Goal: Task Accomplishment & Management: Complete application form

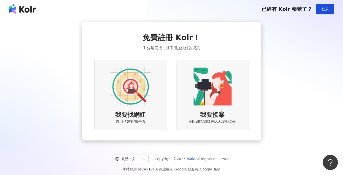
click at [133, 73] on img at bounding box center [130, 86] width 40 height 40
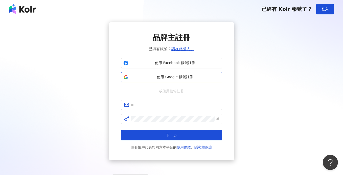
click at [166, 77] on span "使用 Google 帳號註冊" at bounding box center [174, 77] width 89 height 5
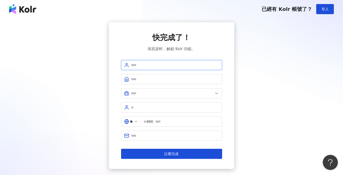
click at [161, 67] on input "text" at bounding box center [175, 65] width 88 height 6
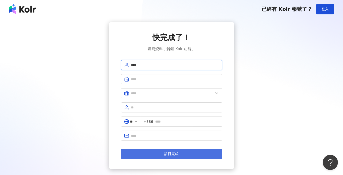
type input "****"
click at [163, 152] on button "註冊完成" at bounding box center [171, 154] width 101 height 10
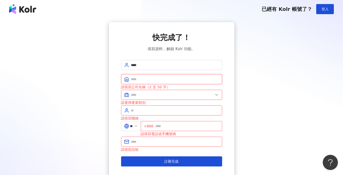
click at [160, 78] on input "text" at bounding box center [175, 80] width 88 height 6
type input "*****"
click at [166, 96] on input "text" at bounding box center [172, 95] width 82 height 6
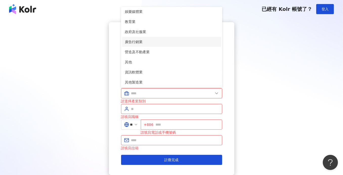
scroll to position [103, 0]
click at [164, 39] on span "廣告行銷業" at bounding box center [171, 42] width 93 height 6
type input "*****"
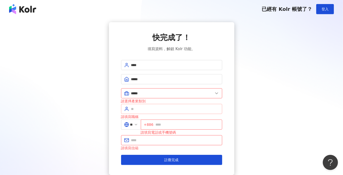
click at [170, 112] on span at bounding box center [171, 109] width 101 height 10
click at [170, 110] on input "text" at bounding box center [175, 109] width 88 height 6
type input "****"
click at [177, 127] on span "+886" at bounding box center [181, 125] width 81 height 10
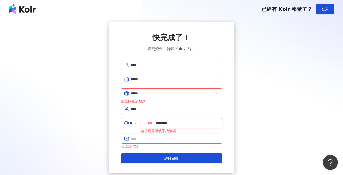
click at [167, 122] on input "*********" at bounding box center [187, 123] width 64 height 6
type input "**********"
click at [172, 137] on input "text" at bounding box center [175, 139] width 88 height 6
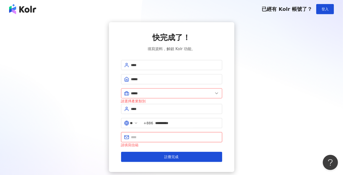
type input "**********"
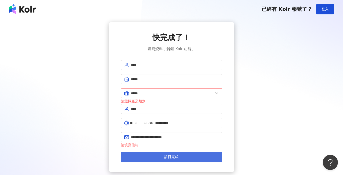
click at [170, 159] on button "註冊完成" at bounding box center [171, 157] width 101 height 10
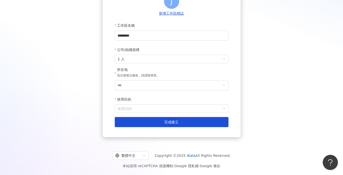
scroll to position [64, 0]
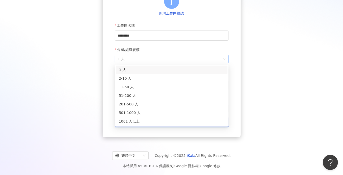
click at [187, 58] on span "1 人" at bounding box center [172, 59] width 108 height 8
click at [163, 74] on div "2-10 人" at bounding box center [172, 78] width 112 height 9
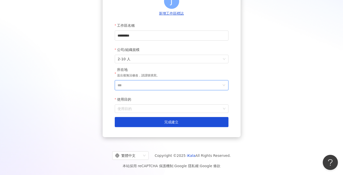
click at [154, 88] on input "***" at bounding box center [170, 86] width 104 height 10
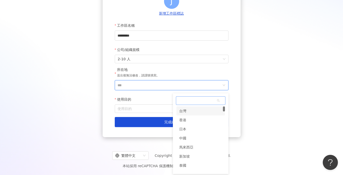
click at [207, 100] on span at bounding box center [200, 101] width 49 height 8
click at [201, 113] on div "台灣" at bounding box center [200, 111] width 48 height 9
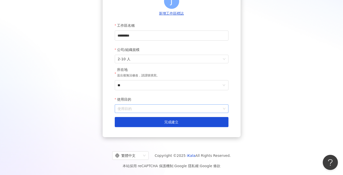
click at [160, 106] on input "使用目的" at bounding box center [172, 109] width 108 height 8
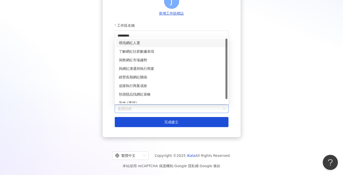
click at [159, 41] on div "尋找網紅人選" at bounding box center [172, 43] width 106 height 6
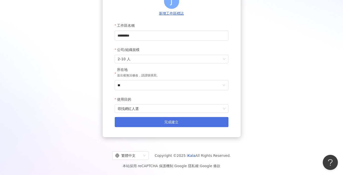
click at [170, 119] on button "完成建立" at bounding box center [172, 122] width 114 height 10
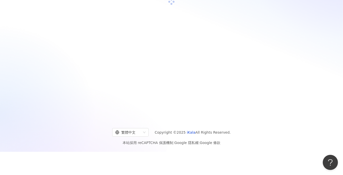
scroll to position [23, 0]
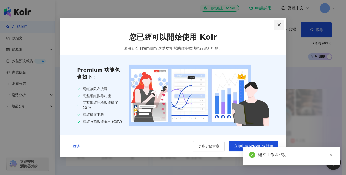
click at [277, 24] on span "Close" at bounding box center [280, 25] width 10 height 4
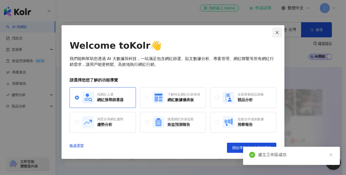
click at [278, 33] on icon "close" at bounding box center [278, 33] width 4 height 4
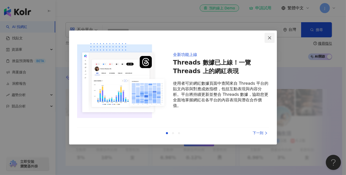
click at [272, 38] on icon "close" at bounding box center [270, 38] width 4 height 4
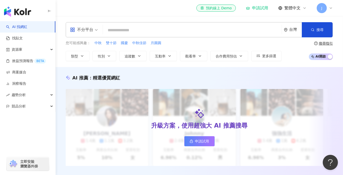
drag, startPoint x: 200, startPoint y: 5, endPoint x: 101, endPoint y: 30, distance: 102.0
click at [101, 30] on div "不分平台 台灣 搜尋" at bounding box center [199, 29] width 267 height 15
click at [97, 30] on span "不分平台" at bounding box center [84, 30] width 28 height 8
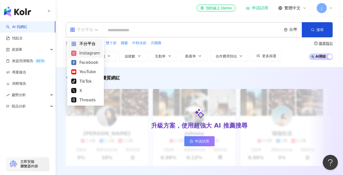
click at [94, 53] on div "Instagram" at bounding box center [85, 53] width 29 height 6
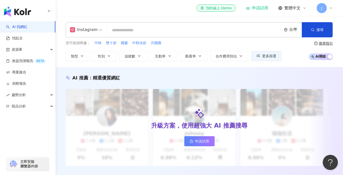
click at [133, 34] on input "search" at bounding box center [194, 31] width 170 height 10
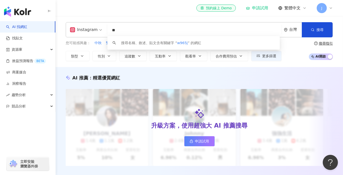
type input "*"
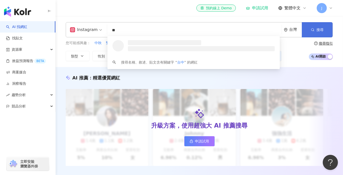
type input "**"
click at [310, 31] on button "搜尋" at bounding box center [317, 29] width 31 height 15
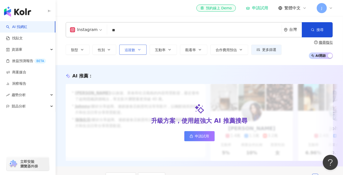
click at [126, 50] on span "追蹤數" at bounding box center [130, 50] width 11 height 4
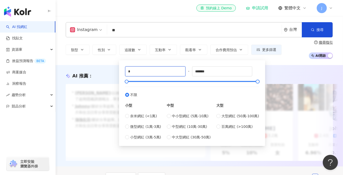
drag, startPoint x: 153, startPoint y: 72, endPoint x: 95, endPoint y: 70, distance: 57.9
type input "****"
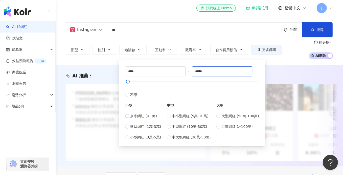
type input "*****"
type input "*"
type input "****"
type input "*****"
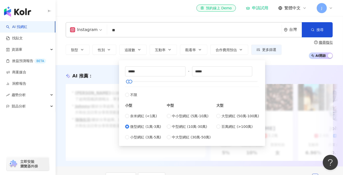
click at [280, 67] on div "AI 推薦 ： 升級方案，使用超強大 AI 推薦搜尋 申請試用 • Cindy : 以旅遊、美食和生活風格的內容而受歡迎，最近發布了超商隱藏調酒喝法，單支影片…" at bounding box center [199, 116] width 287 height 102
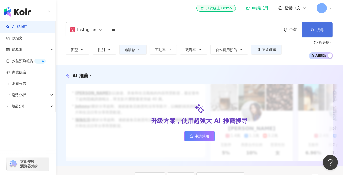
click at [329, 28] on button "搜尋" at bounding box center [317, 29] width 31 height 15
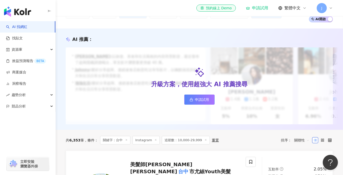
scroll to position [25, 0]
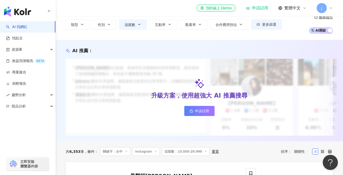
click at [203, 113] on span "申請試用" at bounding box center [202, 111] width 14 height 4
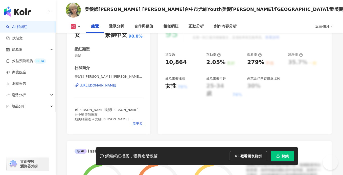
click at [93, 86] on div "https://www.instagram.com/youth_nicole0213/" at bounding box center [98, 85] width 37 height 5
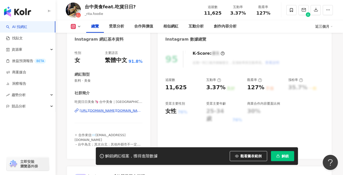
click at [95, 111] on div "https://www.instagram.com/_rita.foodie/" at bounding box center [111, 111] width 63 height 5
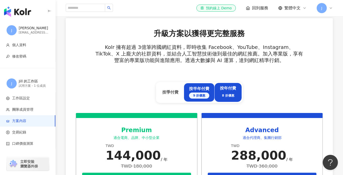
scroll to position [152, 0]
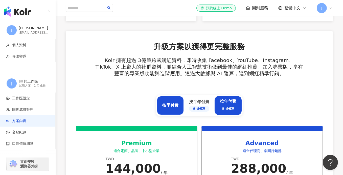
click at [161, 110] on div "按季付費" at bounding box center [170, 105] width 27 height 19
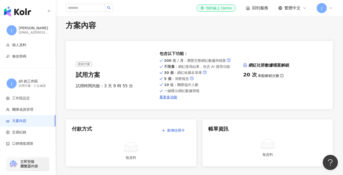
scroll to position [0, 0]
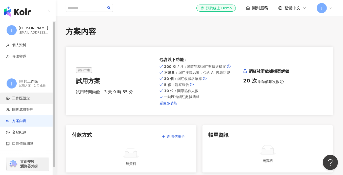
click at [24, 99] on span "工作區設定" at bounding box center [21, 98] width 18 height 5
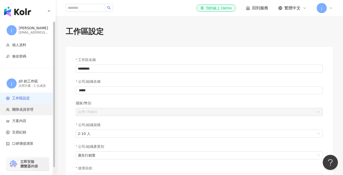
click at [24, 112] on li "團隊成員管理" at bounding box center [27, 109] width 55 height 11
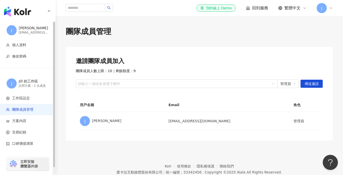
click at [20, 120] on span "方案內容" at bounding box center [19, 121] width 14 height 5
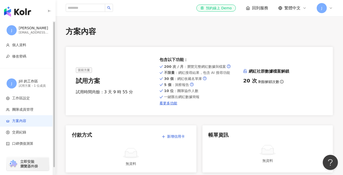
click at [20, 14] on img "button" at bounding box center [17, 12] width 27 height 10
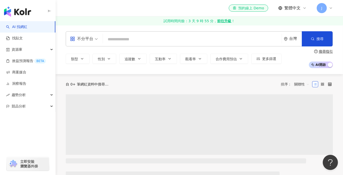
click at [169, 40] on input "search" at bounding box center [192, 40] width 175 height 10
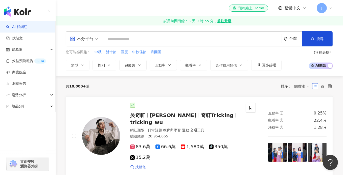
click at [93, 40] on div "不分平台" at bounding box center [81, 39] width 23 height 8
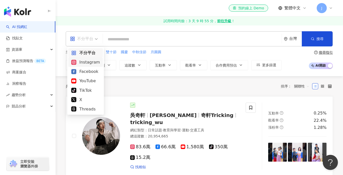
click at [82, 64] on div "Instagram" at bounding box center [85, 62] width 29 height 6
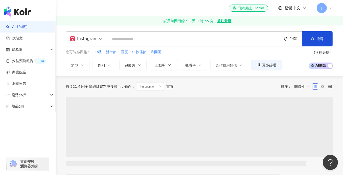
click at [126, 39] on input "search" at bounding box center [194, 40] width 170 height 10
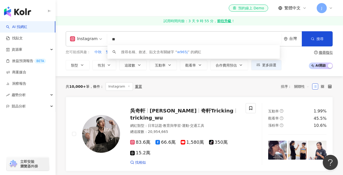
type input "*"
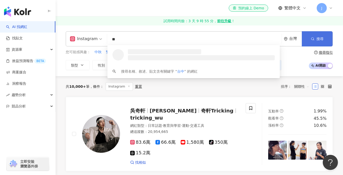
type input "**"
click at [318, 38] on span "搜尋" at bounding box center [319, 39] width 7 height 4
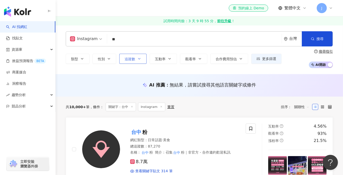
click at [126, 59] on span "追蹤數" at bounding box center [130, 59] width 11 height 4
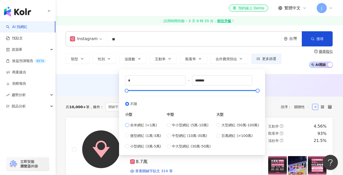
type input "****"
click at [128, 138] on label "微型網紅 (1萬-3萬)" at bounding box center [143, 136] width 36 height 6
type input "*****"
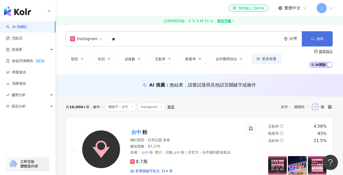
click at [321, 43] on button "搜尋" at bounding box center [317, 38] width 31 height 15
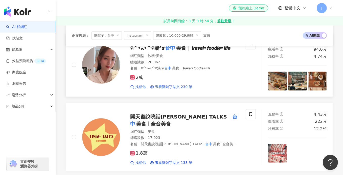
scroll to position [530, 0]
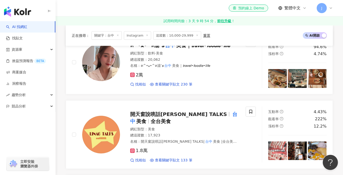
drag, startPoint x: 215, startPoint y: 89, endPoint x: 196, endPoint y: 86, distance: 19.6
click at [196, 86] on div "美髮師Nicole Lin 台中 市尤絲Youth美髮沙龍/ 台中 西區/勤美商圈/ 台中 髮型設計師/尤絲Nicole 網紅類型 ： 美髮 總追蹤數 ： 1…" at bounding box center [199, 17] width 267 height 861
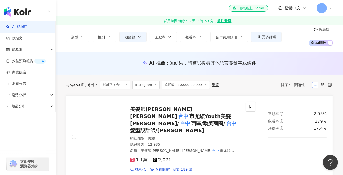
scroll to position [0, 0]
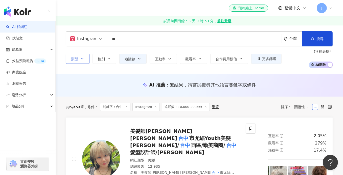
click at [82, 60] on icon "button" at bounding box center [82, 59] width 4 height 4
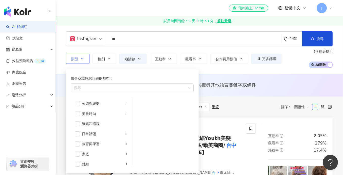
click at [82, 60] on icon "button" at bounding box center [82, 59] width 4 height 4
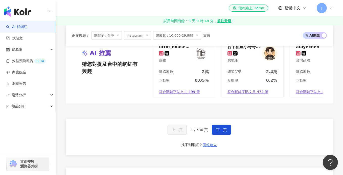
scroll to position [960, 0]
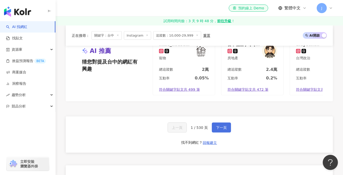
click at [221, 126] on span "下一頁" at bounding box center [221, 128] width 11 height 4
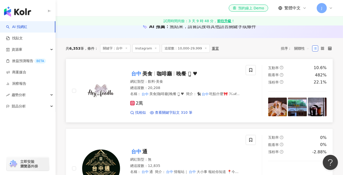
scroll to position [0, 0]
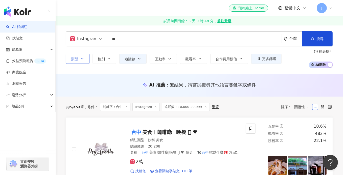
click at [72, 58] on span "類型" at bounding box center [74, 59] width 7 height 4
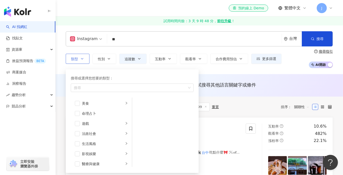
scroll to position [76, 0]
click at [74, 57] on span "類型" at bounding box center [74, 59] width 7 height 4
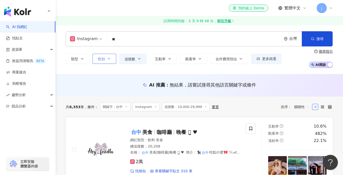
click at [109, 59] on icon "button" at bounding box center [109, 59] width 4 height 4
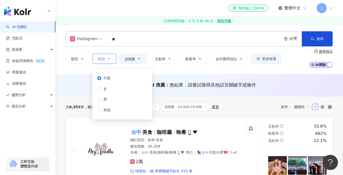
click at [109, 59] on icon "button" at bounding box center [109, 59] width 4 height 4
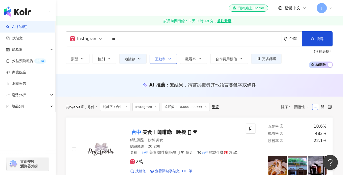
click at [163, 60] on span "互動率" at bounding box center [160, 59] width 11 height 4
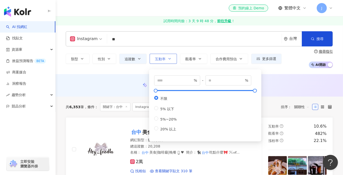
click at [163, 60] on span "互動率" at bounding box center [160, 59] width 11 height 4
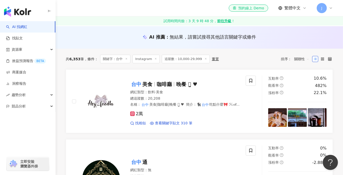
scroll to position [51, 0]
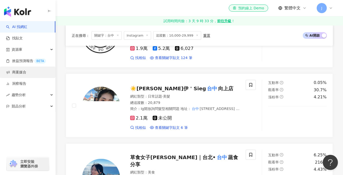
scroll to position [707, 0]
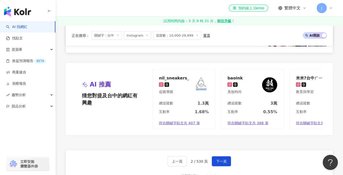
scroll to position [934, 0]
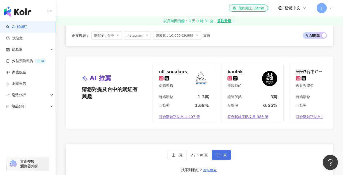
click at [219, 153] on span "下一頁" at bounding box center [221, 155] width 11 height 4
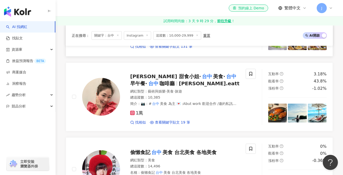
scroll to position [480, 0]
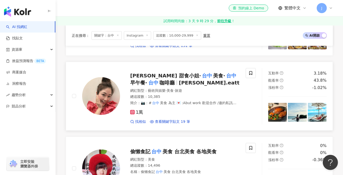
click at [159, 80] on span "咖啡廳" at bounding box center [166, 83] width 15 height 6
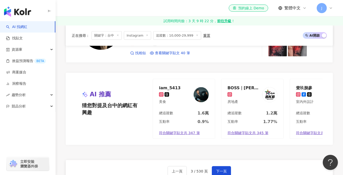
scroll to position [934, 0]
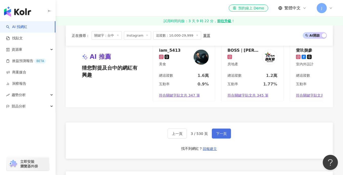
click at [224, 136] on span "下一頁" at bounding box center [221, 134] width 11 height 4
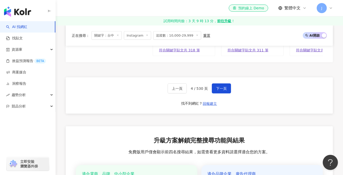
scroll to position [1010, 0]
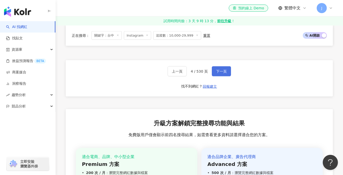
click at [213, 72] on button "下一頁" at bounding box center [221, 71] width 19 height 10
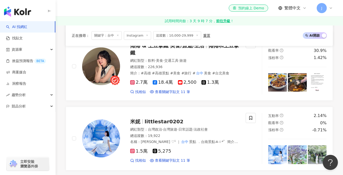
scroll to position [263, 0]
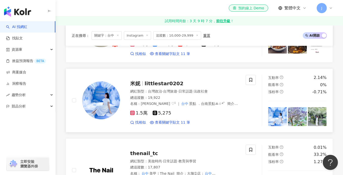
drag, startPoint x: 152, startPoint y: 90, endPoint x: 153, endPoint y: 83, distance: 6.6
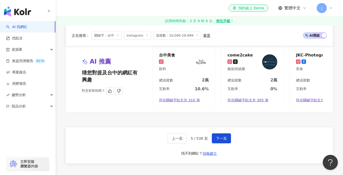
scroll to position [945, 0]
click at [218, 136] on span "下一頁" at bounding box center [221, 138] width 11 height 4
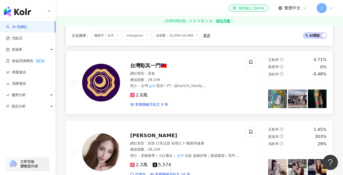
scroll to position [481, 0]
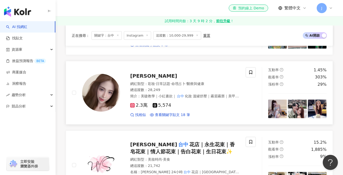
click at [146, 79] on div "曾芸晞 網紅類型 ： 彩妝 · 日常話題 · 命理占卜 · 醫療與健康 總追蹤數 ： 28,249 簡介 ： 美睫教學｜小紅書款｜ 台中 化妝 溫罐舒壓｜霧眉…" at bounding box center [179, 92] width 119 height 49
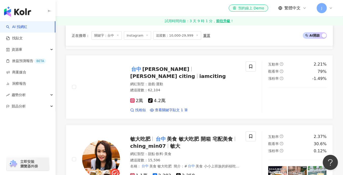
scroll to position [784, 0]
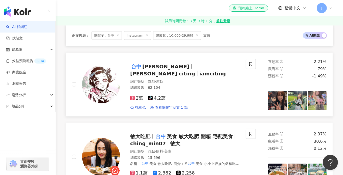
click at [161, 64] on span "台中 小黑魯" at bounding box center [161, 67] width 63 height 6
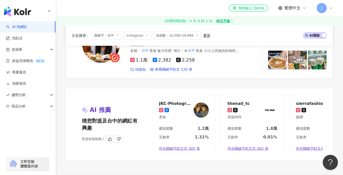
scroll to position [910, 0]
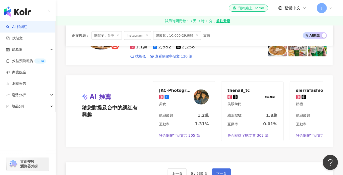
click at [218, 172] on span "下一頁" at bounding box center [221, 174] width 11 height 4
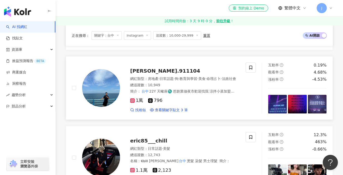
scroll to position [56, 0]
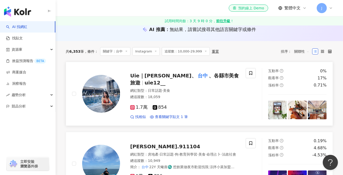
click at [196, 80] on mark "台中" at bounding box center [202, 76] width 12 height 8
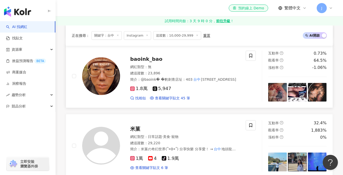
scroll to position [333, 0]
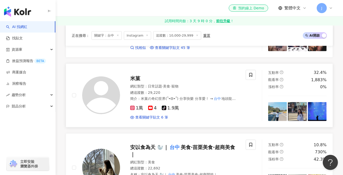
click at [143, 86] on div "網紅類型 ： 日常話題 · 美食 · 寵物" at bounding box center [184, 86] width 109 height 5
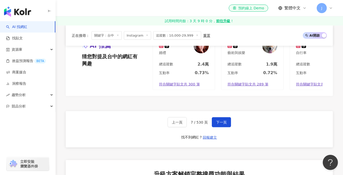
scroll to position [965, 0]
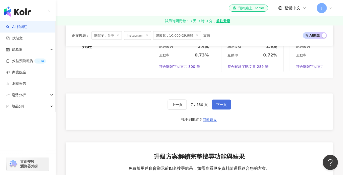
click at [219, 107] on span "下一頁" at bounding box center [221, 105] width 11 height 4
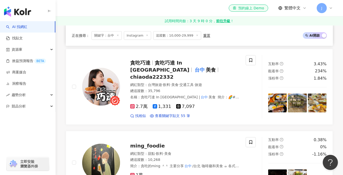
scroll to position [348, 0]
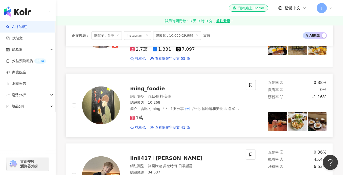
click at [149, 86] on span "ming_foodie" at bounding box center [147, 89] width 35 height 6
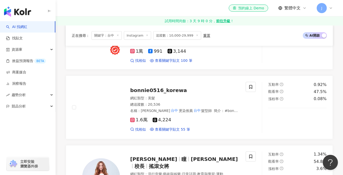
scroll to position [701, 0]
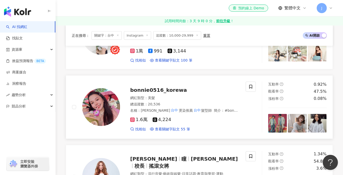
click at [153, 87] on span "bonnie0516_korewa" at bounding box center [158, 90] width 57 height 6
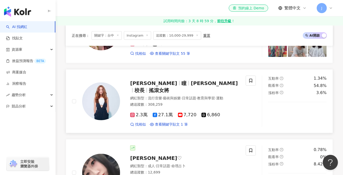
scroll to position [828, 0]
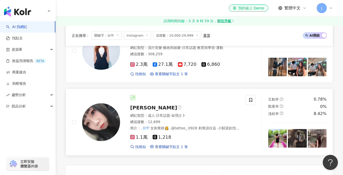
click at [139, 105] on span "瑄瑄♡" at bounding box center [156, 108] width 52 height 6
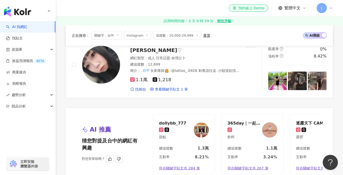
scroll to position [929, 0]
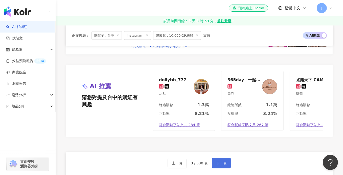
click at [218, 158] on button "下一頁" at bounding box center [221, 163] width 19 height 10
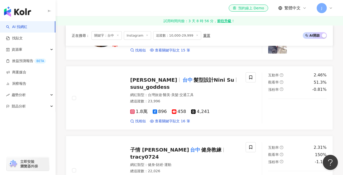
scroll to position [480, 0]
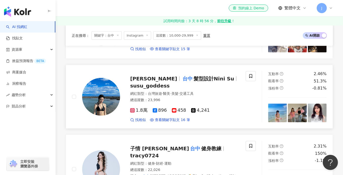
click at [193, 76] on span "髮型設計Nini Su" at bounding box center [213, 79] width 40 height 6
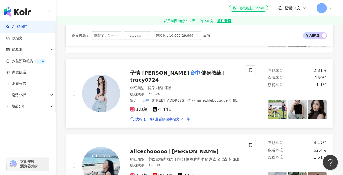
scroll to position [556, 0]
click at [191, 73] on span "子情 Tracy 台中 健身教練" at bounding box center [177, 73] width 95 height 6
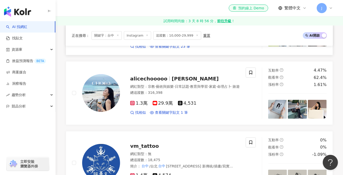
scroll to position [631, 0]
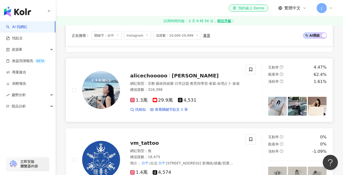
click at [166, 82] on span "藝術與娛樂" at bounding box center [165, 84] width 18 height 4
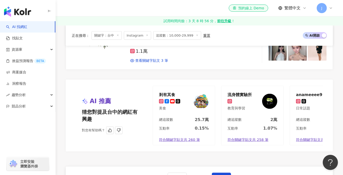
scroll to position [909, 0]
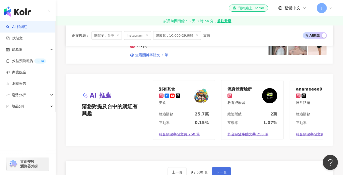
click at [220, 170] on span "下一頁" at bounding box center [221, 172] width 11 height 4
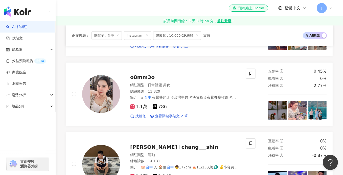
scroll to position [278, 0]
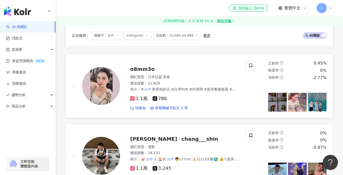
click at [138, 70] on span "o8mm3o" at bounding box center [142, 69] width 24 height 6
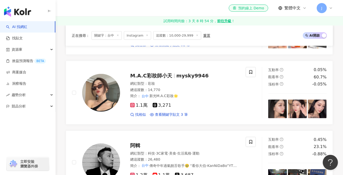
scroll to position [556, 0]
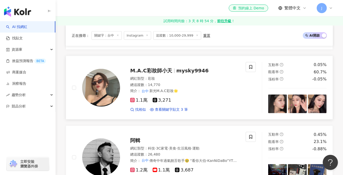
click at [181, 70] on span "mysky9946" at bounding box center [192, 71] width 32 height 6
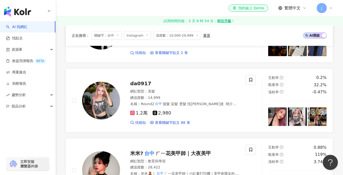
scroll to position [707, 0]
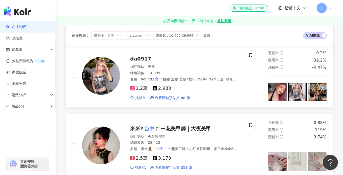
click at [143, 58] on span "da0917" at bounding box center [140, 59] width 21 height 6
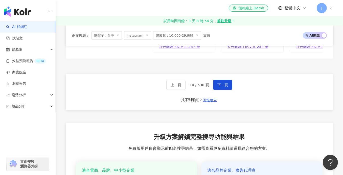
scroll to position [1010, 0]
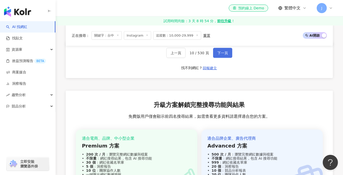
click at [227, 56] on button "下一頁" at bounding box center [222, 53] width 19 height 10
click at [228, 53] on button "下一頁" at bounding box center [222, 53] width 19 height 10
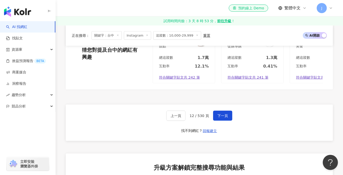
scroll to position [962, 0]
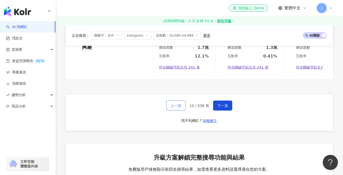
click at [177, 107] on button "上一頁" at bounding box center [175, 106] width 19 height 10
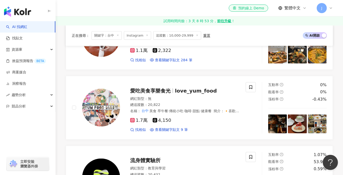
scroll to position [758, 0]
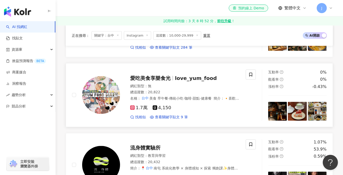
click at [138, 77] on span "愛吃美食享樂食光" at bounding box center [150, 78] width 40 height 6
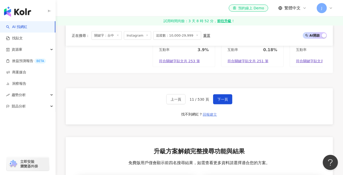
scroll to position [985, 0]
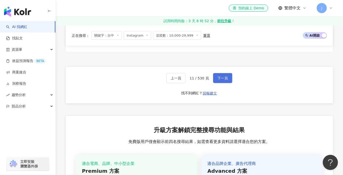
click at [217, 79] on span "下一頁" at bounding box center [222, 78] width 11 height 4
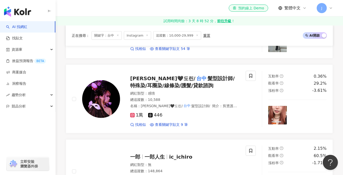
scroll to position [692, 0]
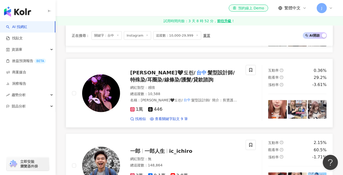
click at [130, 72] on span "髮型設計師/特殊染/耳圈染/線條染/護髮/貸款諮詢" at bounding box center [182, 76] width 105 height 13
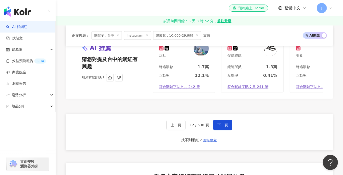
scroll to position [945, 0]
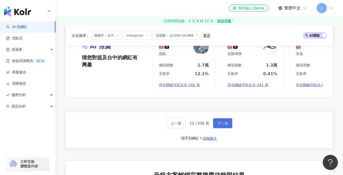
click at [218, 124] on span "下一頁" at bounding box center [222, 123] width 11 height 4
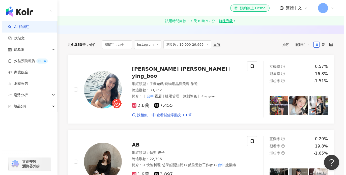
scroll to position [77, 0]
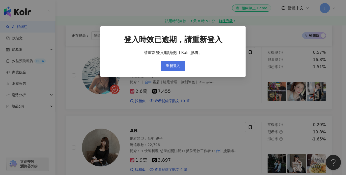
click at [169, 65] on span "重新登入" at bounding box center [173, 66] width 14 height 4
click at [177, 67] on span "重新登入" at bounding box center [173, 66] width 14 height 4
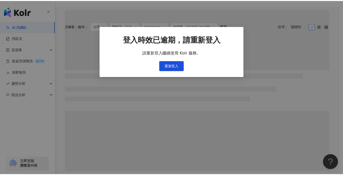
scroll to position [0, 0]
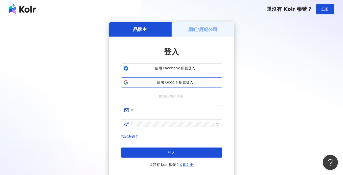
click at [181, 82] on span "使用 Google 帳號登入" at bounding box center [174, 82] width 89 height 5
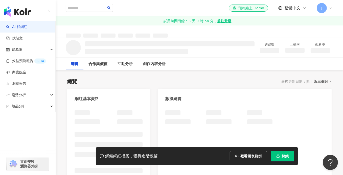
scroll to position [20, 0]
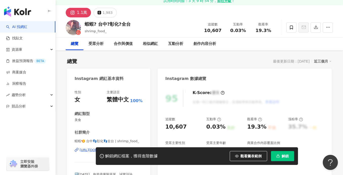
scroll to position [76, 0]
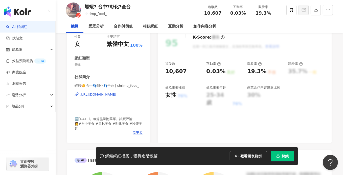
click at [116, 95] on div "https://www.instagram.com/shrimp_food_/" at bounding box center [98, 94] width 37 height 5
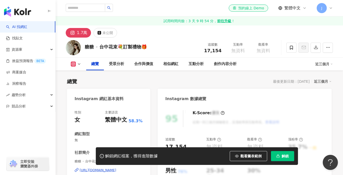
scroll to position [51, 0]
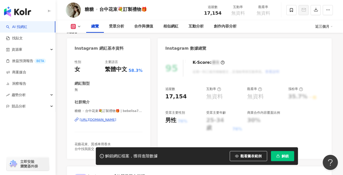
click at [104, 118] on div "[URL][DOMAIN_NAME]" at bounding box center [98, 120] width 37 height 5
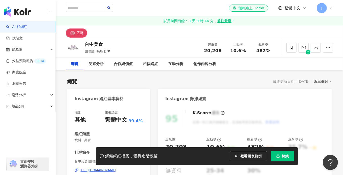
click at [146, 11] on div "el-icon-cs 預約線上 Demo 繁體中文 J" at bounding box center [199, 8] width 267 height 16
click at [153, 5] on div "el-icon-cs 預約線上 Demo 繁體中文 J" at bounding box center [199, 8] width 267 height 16
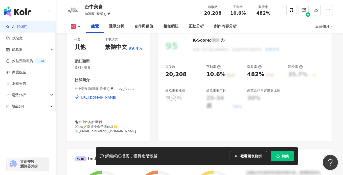
scroll to position [76, 0]
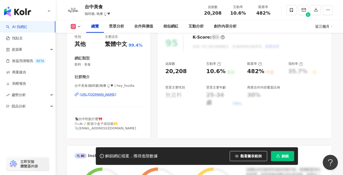
click at [116, 93] on div "https://www.instagram.com/hey_foodla/" at bounding box center [98, 94] width 37 height 5
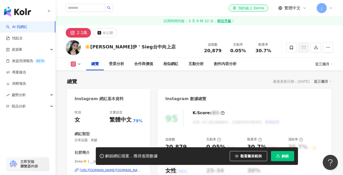
scroll to position [51, 0]
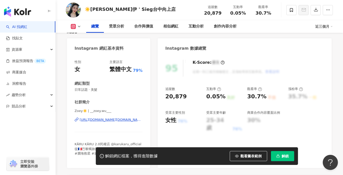
click at [115, 120] on div "https://www.instagram.com/__zoey.wu___/" at bounding box center [111, 120] width 63 height 5
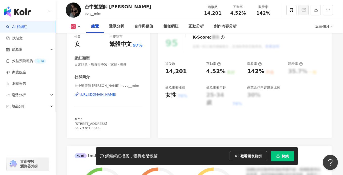
click at [102, 95] on div "[URL][DOMAIN_NAME]" at bounding box center [98, 94] width 37 height 5
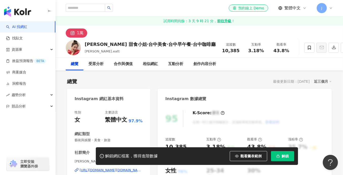
click at [140, 7] on div "el-icon-cs 預約線上 Demo 繁體中文 J" at bounding box center [199, 8] width 267 height 16
click at [85, 168] on div "https://www.instagram.com/mika.eatt/" at bounding box center [111, 170] width 63 height 5
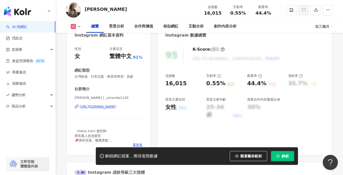
scroll to position [76, 0]
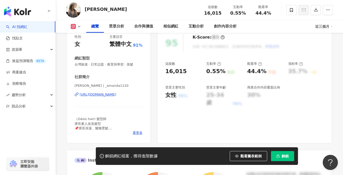
click at [114, 97] on div "https://www.instagram.com/_amanda1120/" at bounding box center [98, 94] width 37 height 5
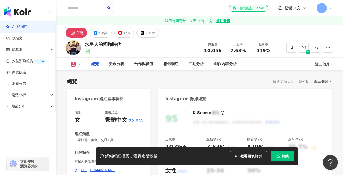
scroll to position [76, 0]
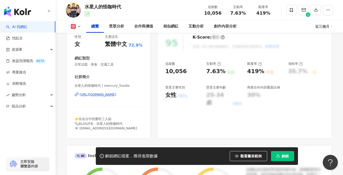
click at [95, 95] on div "[URL][DOMAIN_NAME]" at bounding box center [98, 94] width 37 height 5
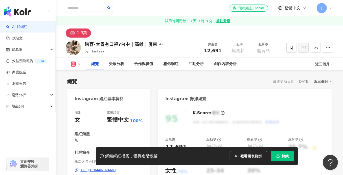
scroll to position [51, 0]
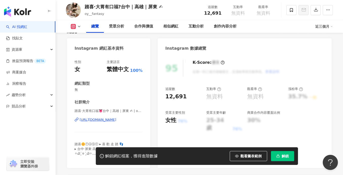
click at [107, 121] on div "https://www.instagram.com/oy__fantasy/" at bounding box center [98, 120] width 37 height 5
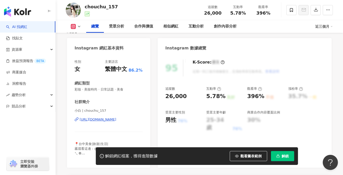
scroll to position [101, 0]
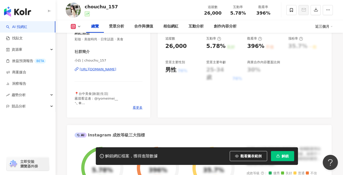
click at [114, 69] on div "[URL][DOMAIN_NAME]" at bounding box center [98, 69] width 37 height 5
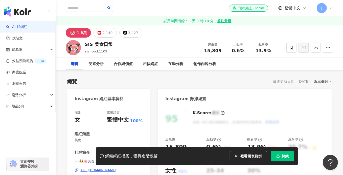
scroll to position [51, 0]
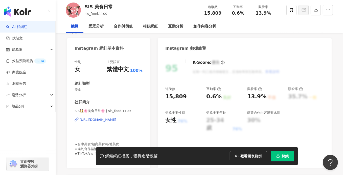
click at [110, 119] on div "https://www.instagram.com/sis_food.1109/" at bounding box center [98, 120] width 37 height 5
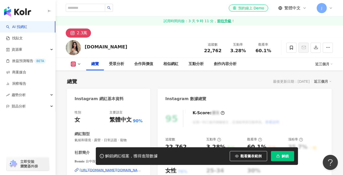
scroll to position [76, 0]
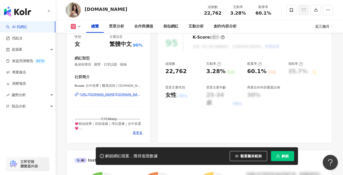
click at [101, 94] on div "https://www.instagram.com/wixxt.do/" at bounding box center [111, 94] width 63 height 5
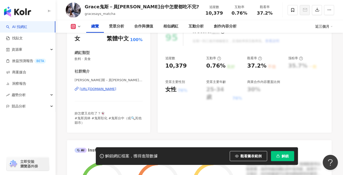
scroll to position [101, 0]
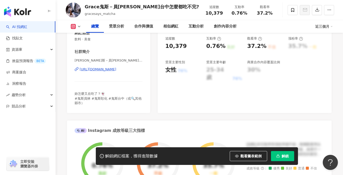
click at [109, 70] on div "[URL][DOMAIN_NAME]" at bounding box center [98, 69] width 37 height 5
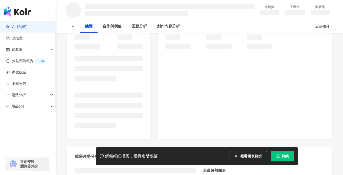
scroll to position [76, 0]
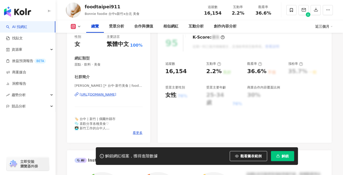
click at [116, 93] on div "[URL][DOMAIN_NAME]" at bounding box center [98, 94] width 37 height 5
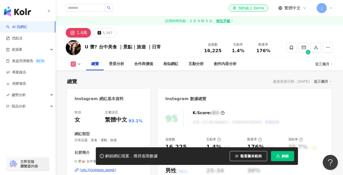
scroll to position [101, 0]
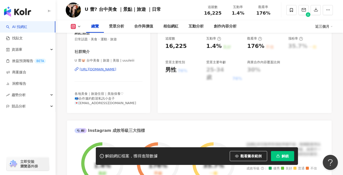
click at [116, 71] on div "[URL][DOMAIN_NAME]" at bounding box center [98, 69] width 37 height 5
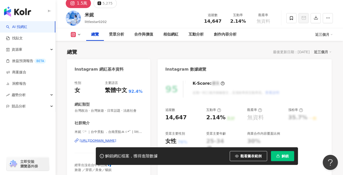
scroll to position [51, 0]
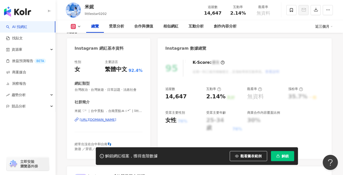
click at [116, 119] on div "[URL][DOMAIN_NAME]" at bounding box center [98, 120] width 37 height 5
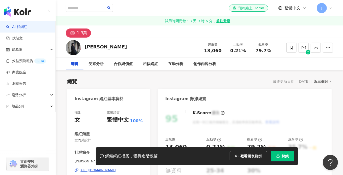
drag, startPoint x: 101, startPoint y: 117, endPoint x: 104, endPoint y: 118, distance: 3.1
click at [104, 168] on div "https://www.instagram.com/_____________yu_/" at bounding box center [98, 170] width 37 height 5
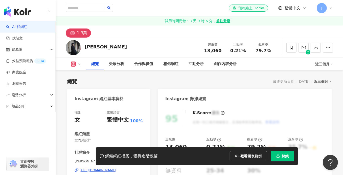
scroll to position [51, 0]
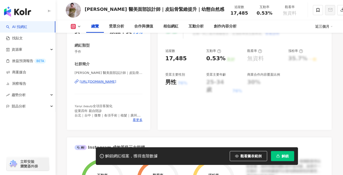
scroll to position [76, 0]
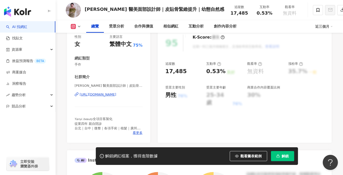
click at [110, 96] on div "[URL][DOMAIN_NAME]" at bounding box center [98, 94] width 37 height 5
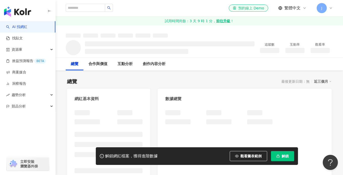
scroll to position [76, 0]
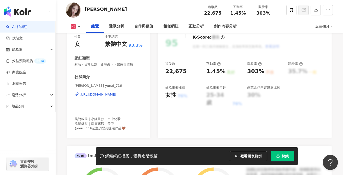
click at [108, 96] on div "[URL][DOMAIN_NAME]" at bounding box center [98, 94] width 37 height 5
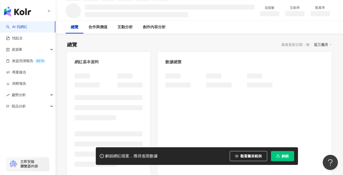
scroll to position [51, 0]
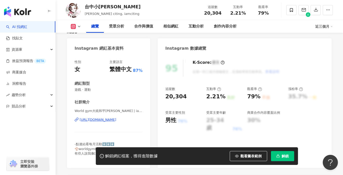
scroll to position [101, 0]
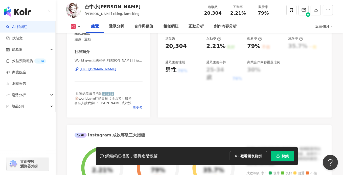
click at [116, 70] on div "[URL][DOMAIN_NAME]" at bounding box center [98, 69] width 37 height 5
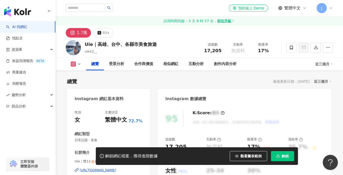
scroll to position [76, 0]
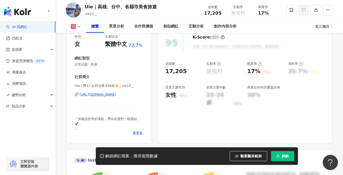
click at [116, 95] on div "https://www.instagram.com/uie12__/" at bounding box center [98, 94] width 37 height 5
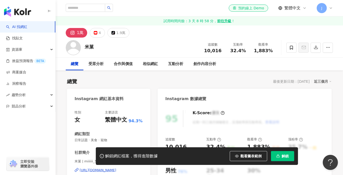
scroll to position [76, 0]
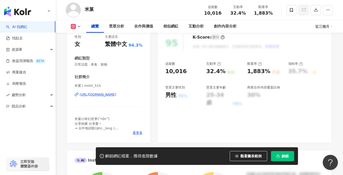
click at [105, 96] on div "[URL][DOMAIN_NAME]" at bounding box center [98, 94] width 37 height 5
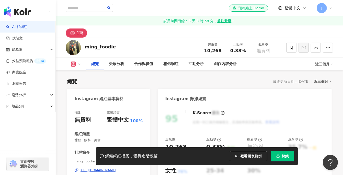
scroll to position [101, 0]
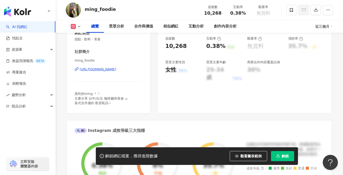
click at [116, 70] on div "https://www.instagram.com/ming_foodie/" at bounding box center [98, 69] width 37 height 5
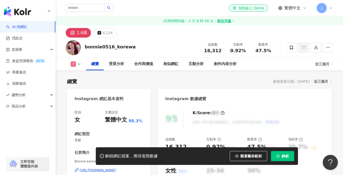
scroll to position [51, 0]
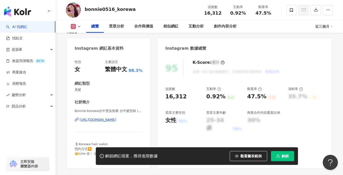
click at [105, 120] on div "[URL][DOMAIN_NAME]" at bounding box center [98, 120] width 37 height 5
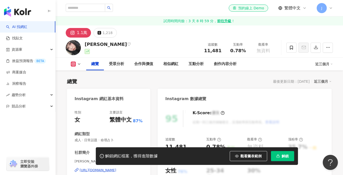
scroll to position [101, 0]
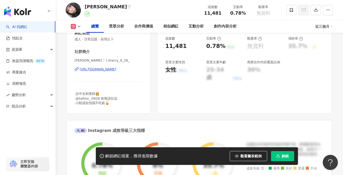
click at [116, 70] on div "[URL][DOMAIN_NAME]" at bounding box center [98, 69] width 37 height 5
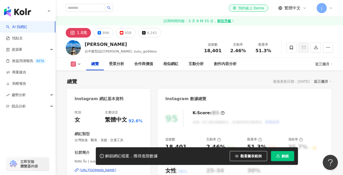
scroll to position [101, 0]
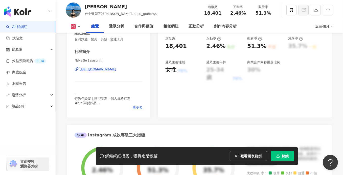
click at [116, 71] on div "https://www.instagram.com/susu_ni_/" at bounding box center [98, 69] width 37 height 5
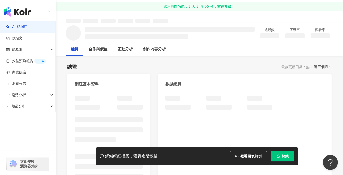
scroll to position [76, 0]
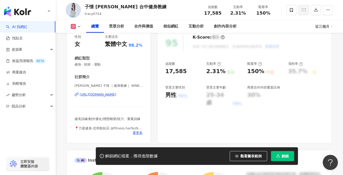
click at [116, 95] on div "[URL][DOMAIN_NAME]" at bounding box center [98, 94] width 37 height 5
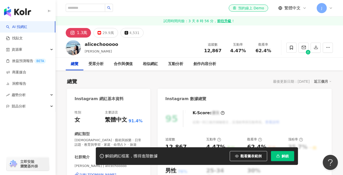
scroll to position [51, 0]
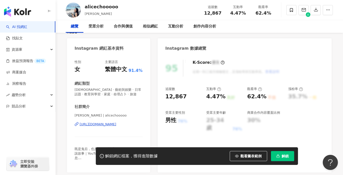
drag, startPoint x: 105, startPoint y: 123, endPoint x: 100, endPoint y: 130, distance: 8.2
click at [105, 123] on div "[URL][DOMAIN_NAME]" at bounding box center [98, 124] width 37 height 5
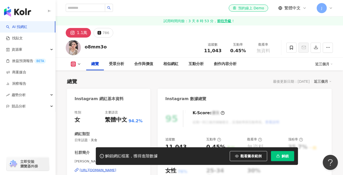
scroll to position [101, 0]
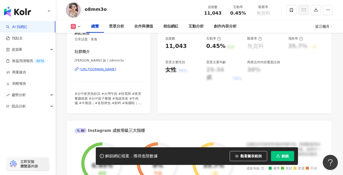
click at [116, 71] on div "https://www.instagram.com/o8mm3o/" at bounding box center [98, 69] width 37 height 5
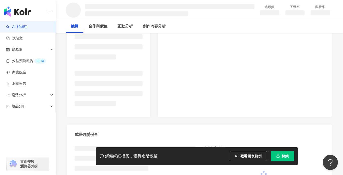
scroll to position [101, 0]
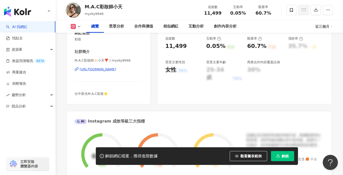
click at [116, 69] on div "[URL][DOMAIN_NAME]" at bounding box center [98, 69] width 37 height 5
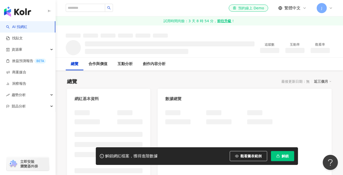
scroll to position [71, 0]
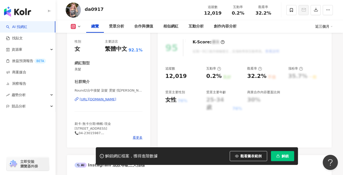
click at [108, 97] on div "[URL][DOMAIN_NAME]" at bounding box center [98, 99] width 37 height 5
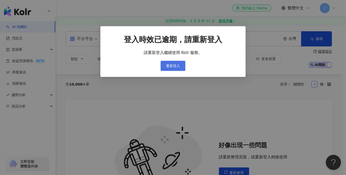
click at [179, 68] on button "重新登入" at bounding box center [173, 66] width 25 height 10
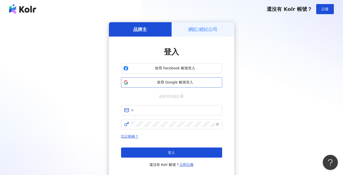
click at [159, 84] on span "使用 Google 帳號登入" at bounding box center [174, 82] width 89 height 5
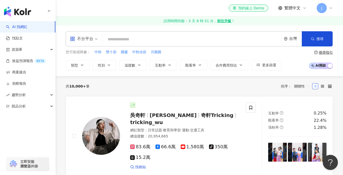
click at [153, 41] on input "search" at bounding box center [192, 40] width 175 height 10
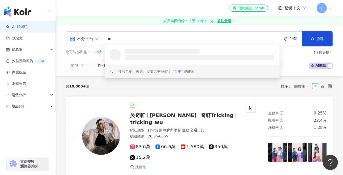
type input "**"
click at [95, 81] on div "共 10,000+ 筆 排序： 關聯性" at bounding box center [199, 86] width 267 height 20
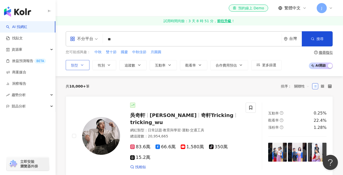
click at [86, 67] on button "類型" at bounding box center [78, 65] width 24 height 10
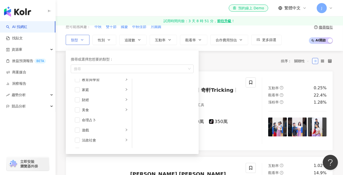
scroll to position [51, 0]
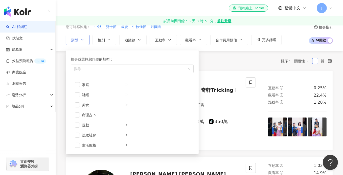
click at [86, 41] on button "類型 搜尋或選擇您想要的類型： 搜尋 藝術與娛樂 美妝時尚 氣候和環境 日常話題 教育與學習 家庭 財經 美食 命理占卜 遊戲 法政社會 生活風格 影視娛樂 …" at bounding box center [78, 40] width 24 height 10
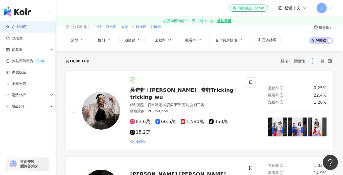
click at [124, 19] on input "**" at bounding box center [192, 14] width 175 height 10
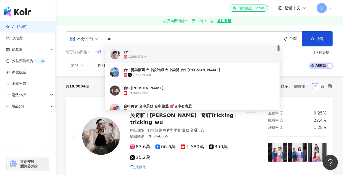
click at [90, 76] on div "共 10,000+ 筆 排序： 關聯性" at bounding box center [199, 86] width 267 height 20
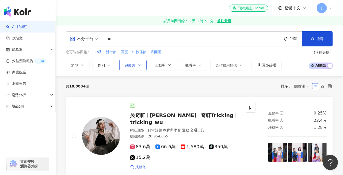
click at [134, 66] on span "追蹤數" at bounding box center [130, 65] width 11 height 4
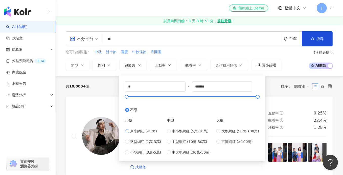
click at [129, 130] on label "奈米網紅 (<1萬)" at bounding box center [143, 132] width 36 height 6
type input "****"
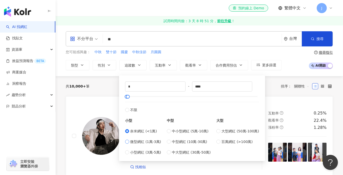
type input "*****"
type input "*"
type input "****"
type input "*****"
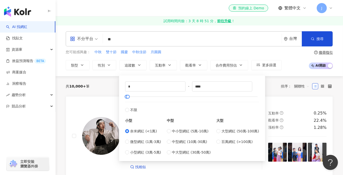
type input "*****"
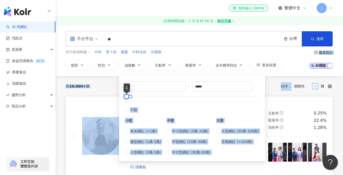
drag, startPoint x: 125, startPoint y: 97, endPoint x: 113, endPoint y: 97, distance: 12.1
click at [146, 99] on div "* - ***** 不限 小型 奈米網紅 (<1萬) 微型網紅 (1萬-3萬) 小型網紅 (3萬-5萬) 中型 中小型網紅 (5萬-10萬) 中型網紅 (10…" at bounding box center [192, 119] width 134 height 74
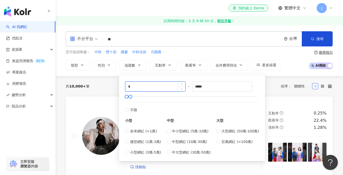
drag, startPoint x: 136, startPoint y: 89, endPoint x: 125, endPoint y: 88, distance: 11.2
click at [125, 88] on input "*" at bounding box center [155, 87] width 60 height 10
drag, startPoint x: 131, startPoint y: 87, endPoint x: 124, endPoint y: 88, distance: 6.5
click at [125, 88] on div "**** - ***** 不限 小型 奈米網紅 (<1萬) 微型網紅 (1萬-3萬) 小型網紅 (3萬-5萬) 中型 中小型網紅 (5萬-10萬) 中型網紅 …" at bounding box center [192, 119] width 140 height 80
type input "****"
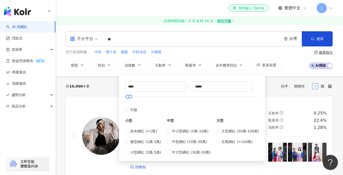
click at [108, 89] on div "共 10,000+ 筆 排序： 關聯性" at bounding box center [199, 86] width 267 height 8
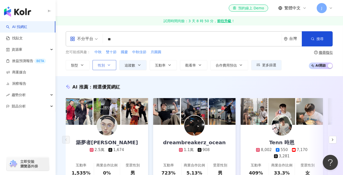
click at [103, 63] on span "性別" at bounding box center [101, 65] width 7 height 4
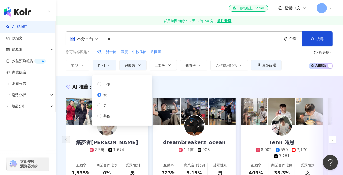
click at [167, 83] on div "AI 推薦 ： 精選優質網紅 築夢者杰哥 2.5萬 1,674 互動率 1,535% 商業合作比例 0% 受眾性別 男 dreambreakerz_ocean…" at bounding box center [199, 137] width 287 height 123
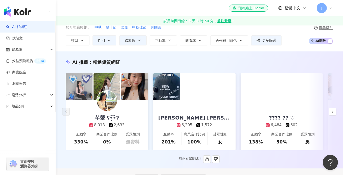
scroll to position [25, 0]
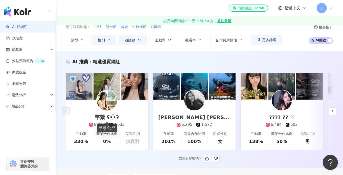
click at [108, 115] on div "芊縈 ʕ•̬͡•ʔ" at bounding box center [107, 117] width 34 height 7
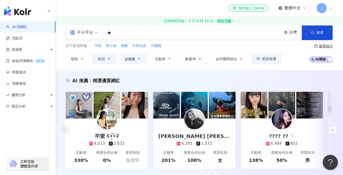
scroll to position [51, 0]
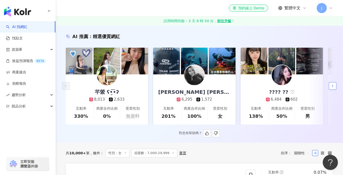
click at [335, 88] on button "button" at bounding box center [333, 86] width 8 height 8
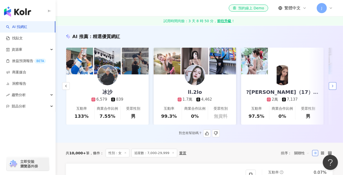
scroll to position [0, 262]
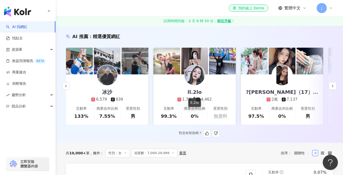
click at [190, 92] on div "ll.2lo" at bounding box center [194, 92] width 24 height 7
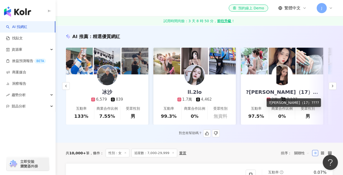
click at [286, 91] on div "?朵朵（17）???️?" at bounding box center [282, 92] width 82 height 7
click at [331, 88] on icon "button" at bounding box center [332, 86] width 4 height 4
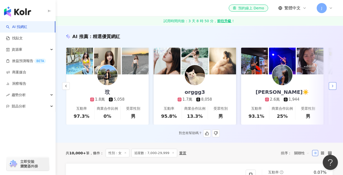
scroll to position [0, 524]
click at [105, 92] on div "玟" at bounding box center [107, 92] width 15 height 7
click at [331, 86] on icon "button" at bounding box center [332, 86] width 4 height 4
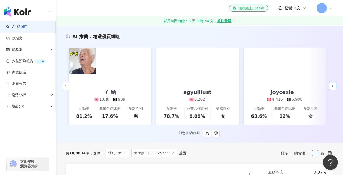
scroll to position [0, 786]
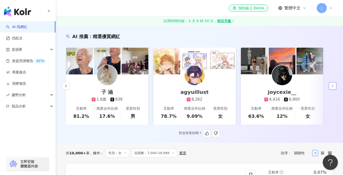
click at [331, 86] on icon "button" at bounding box center [332, 86] width 4 height 4
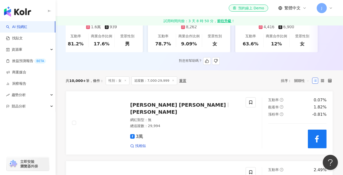
scroll to position [0, 0]
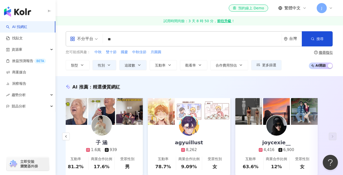
click at [78, 37] on div "不分平台" at bounding box center [81, 39] width 23 height 8
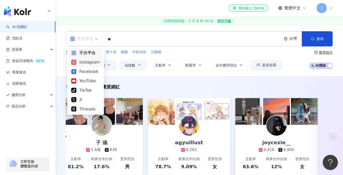
click at [86, 63] on div "Instagram" at bounding box center [85, 62] width 29 height 6
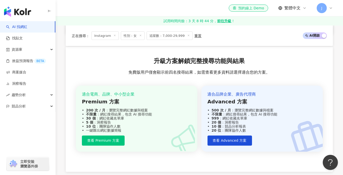
scroll to position [1136, 0]
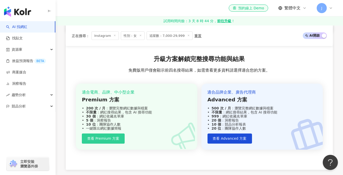
click at [112, 137] on span "查看 Premium 方案" at bounding box center [103, 139] width 32 height 4
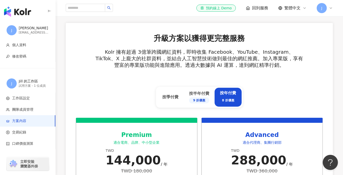
scroll to position [177, 0]
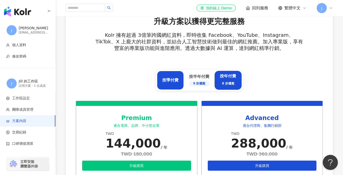
click at [171, 84] on div "按季付費" at bounding box center [170, 80] width 27 height 19
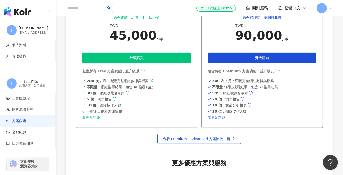
scroll to position [278, 0]
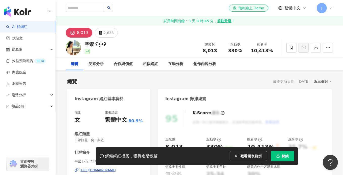
click at [116, 168] on div "https://www.instagram.com/qy_7171/" at bounding box center [98, 170] width 37 height 5
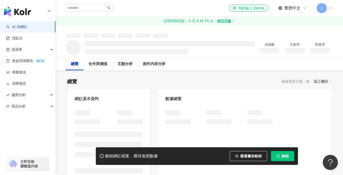
scroll to position [74, 0]
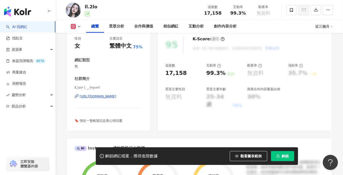
click at [116, 94] on div "https://www.instagram.com/__inyunl/" at bounding box center [98, 96] width 37 height 5
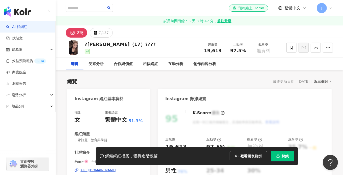
click at [144, 41] on div "?朵朵（17）???️? 追蹤數 19,613 互動率 97.5% 觀看率 無資料" at bounding box center [199, 48] width 287 height 20
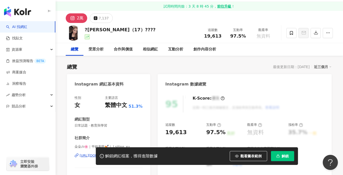
scroll to position [51, 0]
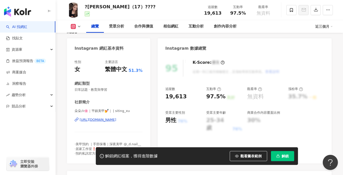
click at [116, 121] on div "https://www.instagram.com/siting_xu/" at bounding box center [98, 120] width 37 height 5
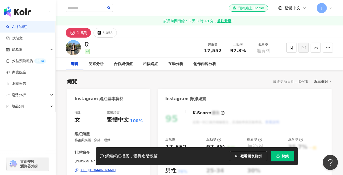
click at [116, 168] on div "[URL][DOMAIN_NAME]" at bounding box center [98, 170] width 37 height 5
